Goal: Task Accomplishment & Management: Use online tool/utility

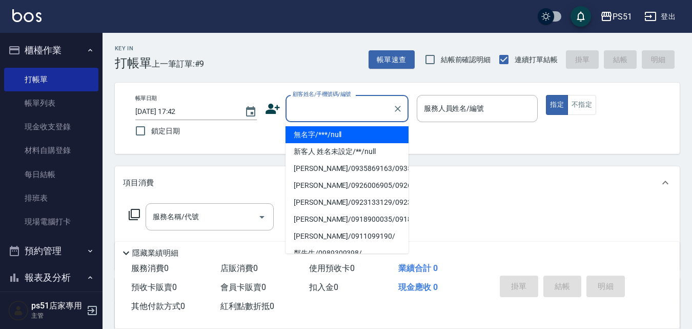
click at [324, 100] on input "顧客姓名/手機號碼/編號" at bounding box center [339, 108] width 98 height 18
click at [375, 137] on li "無名字/***/null" at bounding box center [346, 134] width 123 height 17
type input "無名字/***/null"
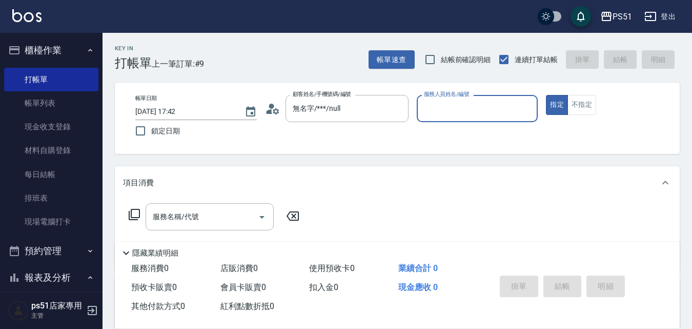
click at [466, 103] on input "服務人員姓名/編號" at bounding box center [477, 108] width 112 height 18
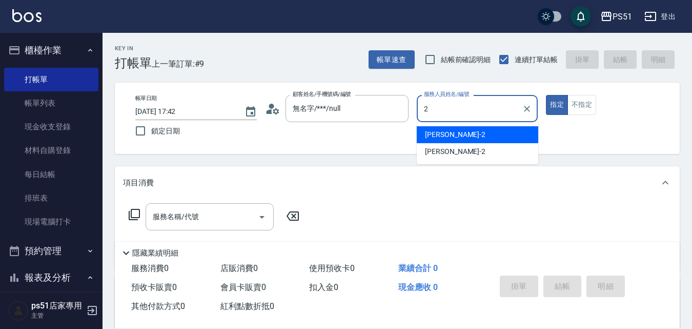
click at [469, 136] on div "[PERSON_NAME] -2" at bounding box center [477, 134] width 121 height 17
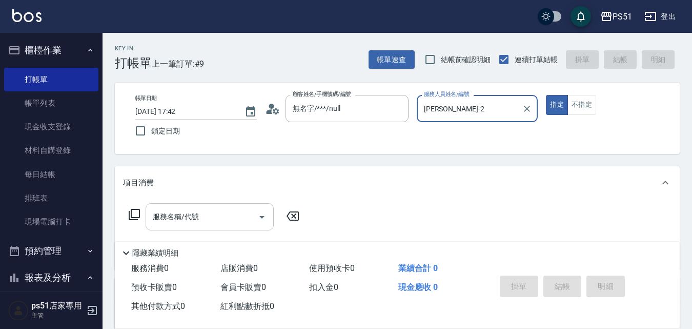
type input "[PERSON_NAME]-2"
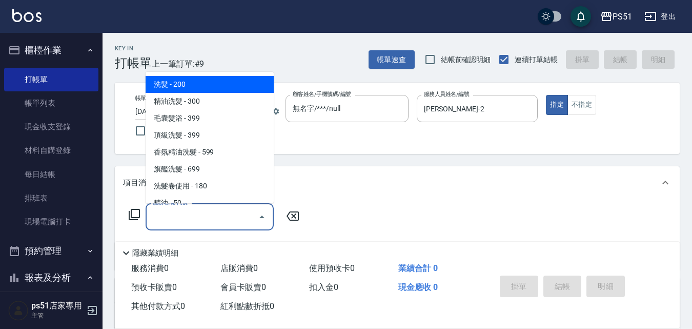
click at [234, 209] on input "服務名稱/代號" at bounding box center [202, 217] width 104 height 18
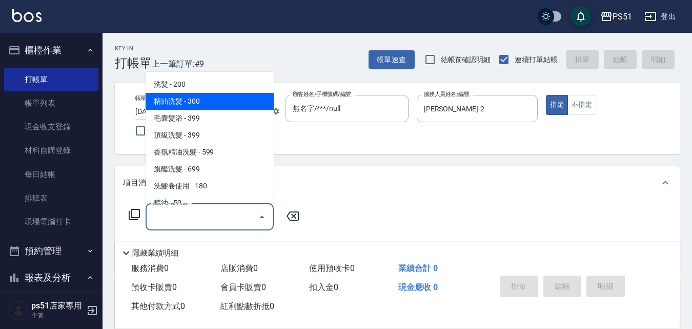
scroll to position [359, 0]
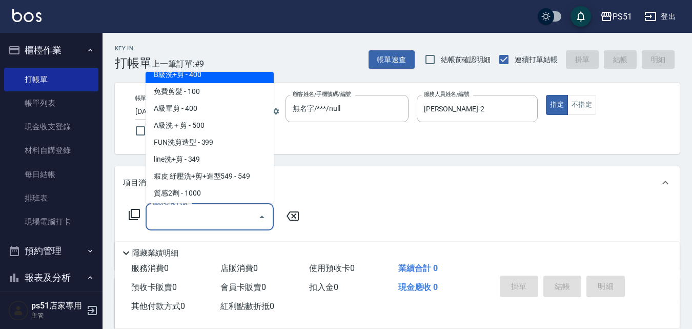
click at [215, 75] on span "B級洗+剪 - 400" at bounding box center [210, 74] width 128 height 17
type input "B級洗+剪(204)"
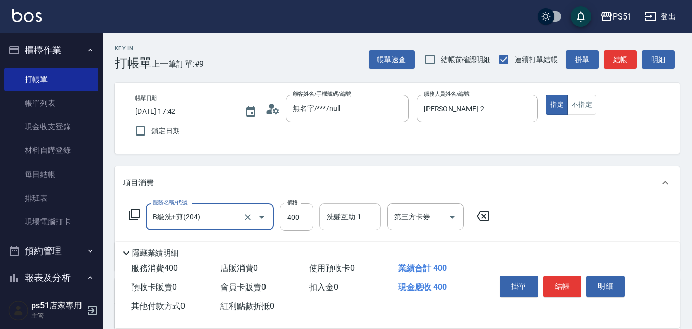
click at [336, 217] on div "洗髮互助-1 洗髮互助-1" at bounding box center [350, 216] width 62 height 27
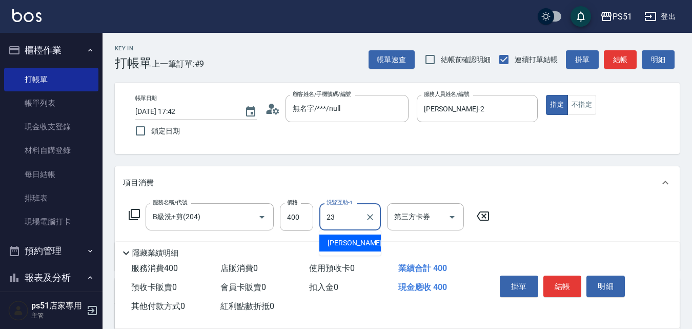
click at [355, 244] on div "[PERSON_NAME] -23" at bounding box center [350, 242] width 62 height 17
type input "[PERSON_NAME]-23"
click at [573, 281] on button "結帳" at bounding box center [562, 286] width 38 height 22
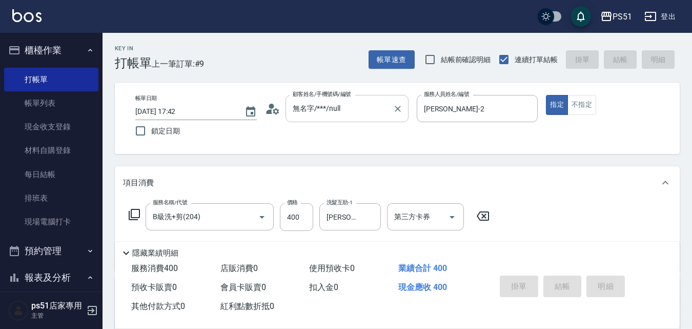
click at [334, 112] on input "無名字/***/null" at bounding box center [339, 108] width 98 height 18
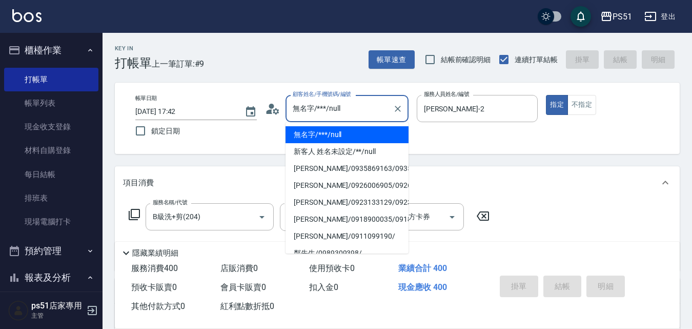
type input "[DATE] 18:24"
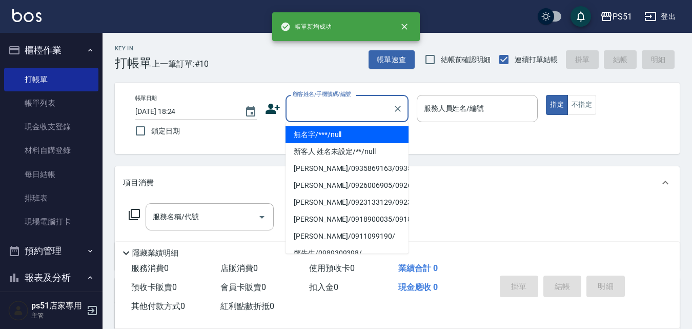
click at [334, 138] on li "無名字/***/null" at bounding box center [346, 134] width 123 height 17
type input "無名字/***/null"
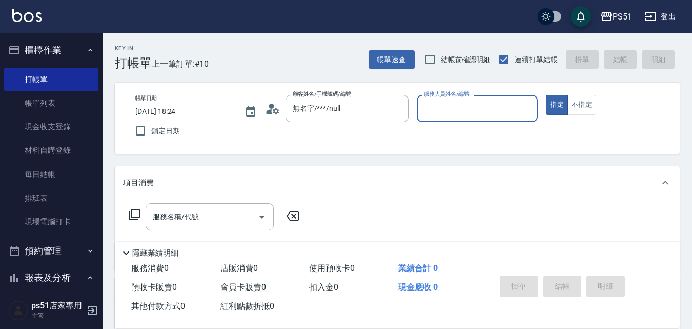
click at [450, 116] on input "服務人員姓名/編號" at bounding box center [477, 108] width 112 height 18
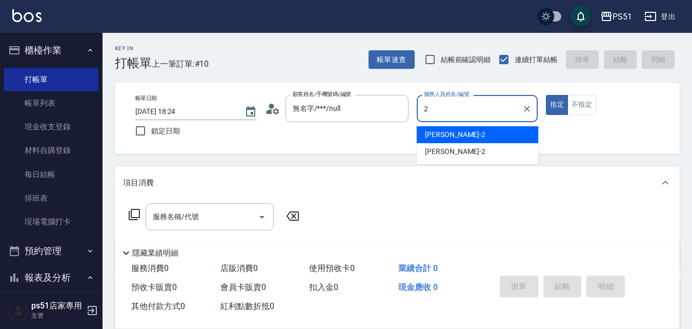
click at [451, 138] on div "[PERSON_NAME] -2" at bounding box center [477, 134] width 121 height 17
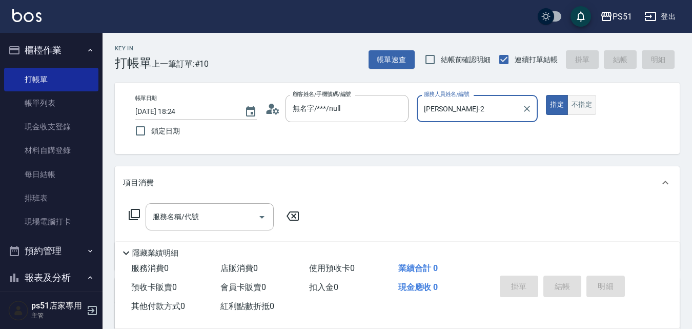
type input "[PERSON_NAME]-2"
click at [581, 109] on button "不指定" at bounding box center [581, 105] width 29 height 20
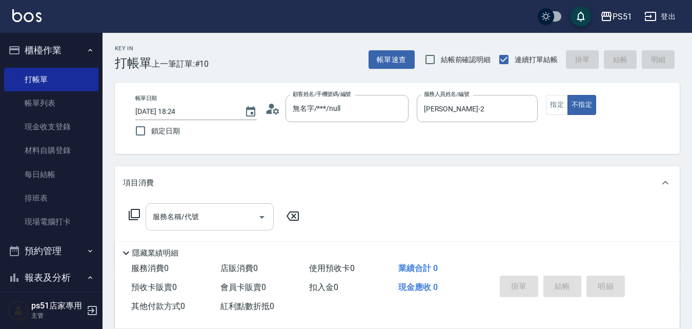
click at [226, 211] on input "服務名稱/代號" at bounding box center [202, 217] width 104 height 18
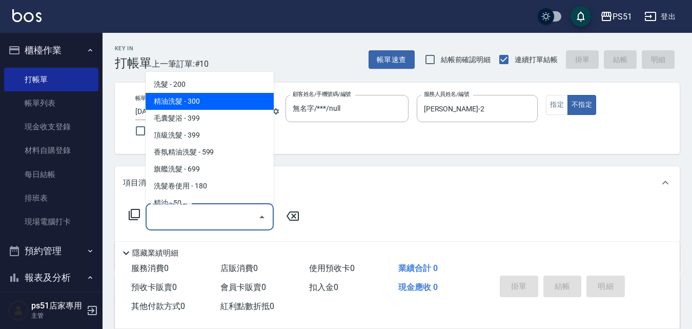
click at [229, 103] on span "精油洗髮 - 300" at bounding box center [210, 101] width 128 height 17
type input "精油洗髮(102)"
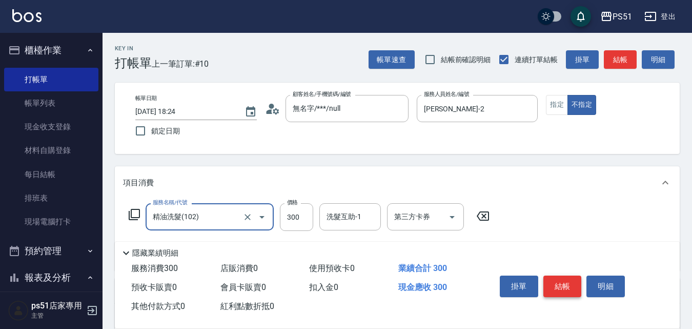
click at [567, 282] on button "結帳" at bounding box center [562, 286] width 38 height 22
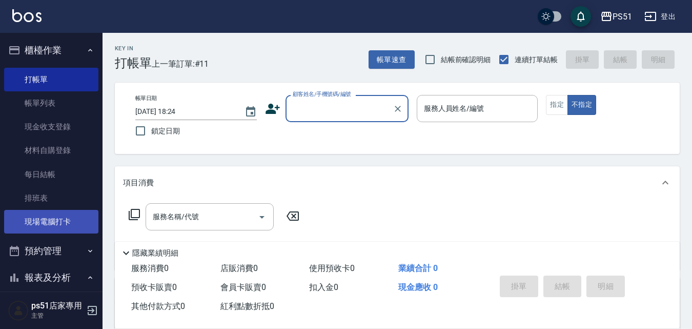
scroll to position [119, 0]
